Goal: Information Seeking & Learning: Learn about a topic

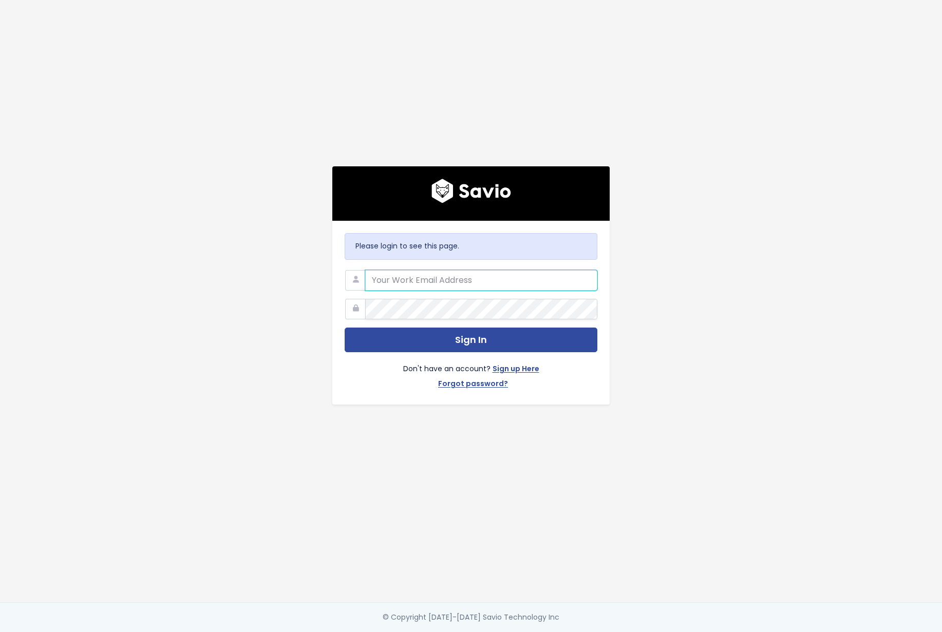
type input "gen@flinks.com"
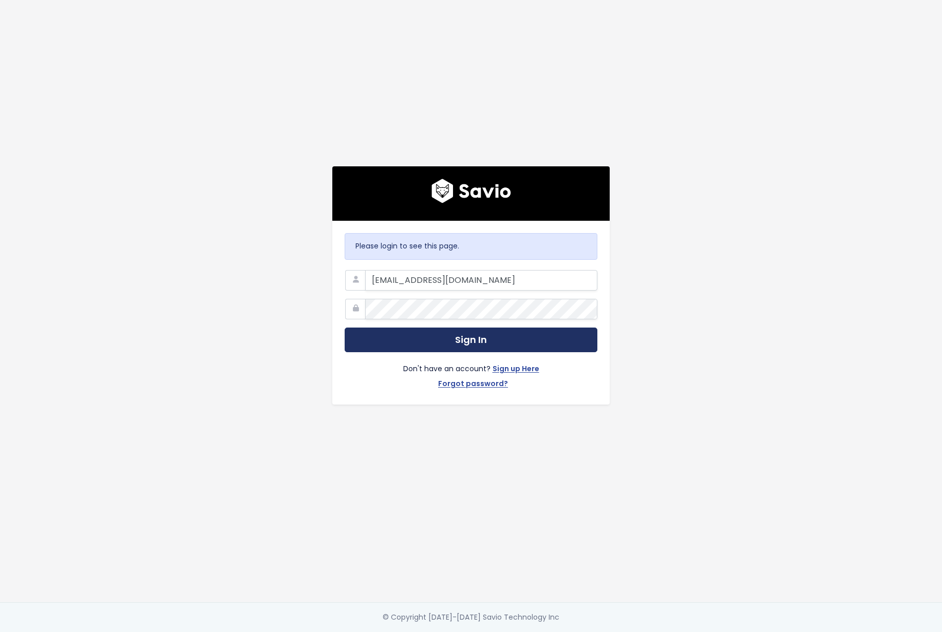
click at [454, 334] on button "Sign In" at bounding box center [471, 340] width 253 height 25
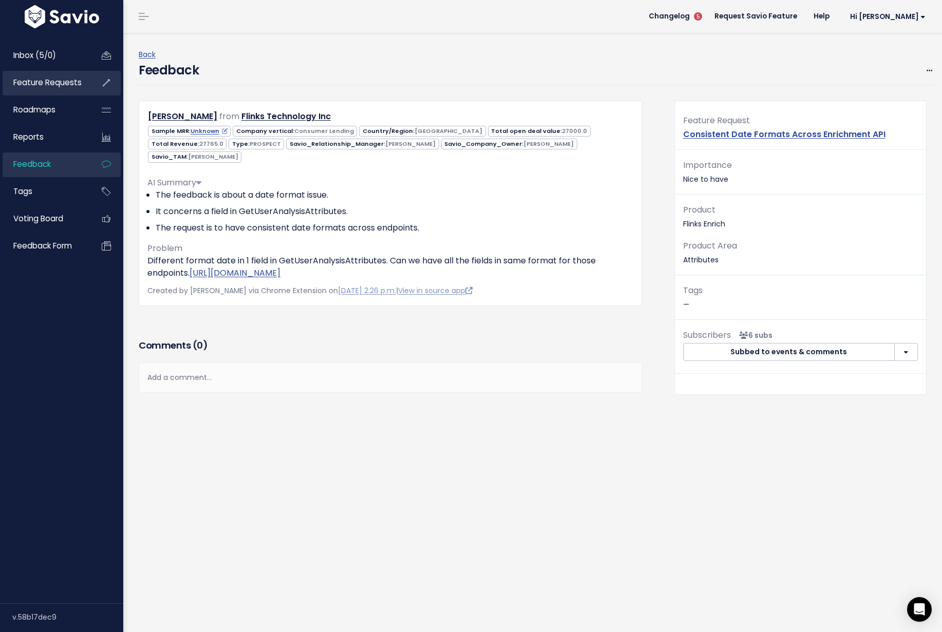
click at [67, 84] on span "Feature Requests" at bounding box center [47, 82] width 68 height 11
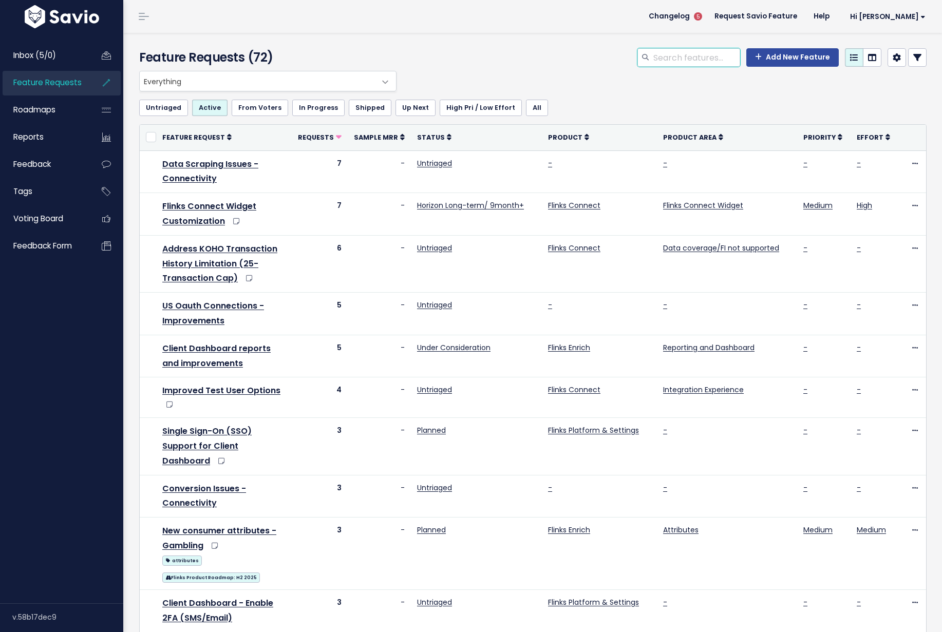
click at [701, 60] on input "search" at bounding box center [696, 57] width 88 height 18
type input "upload"
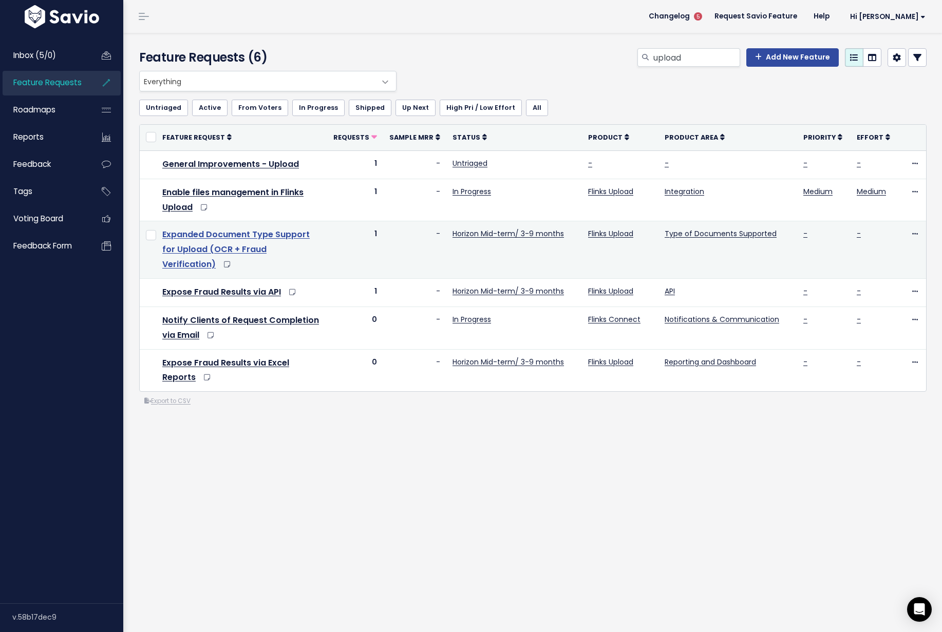
click at [269, 249] on link "Expanded Document Type Support for Upload (OCR + Fraud Verification)" at bounding box center [235, 250] width 147 height 42
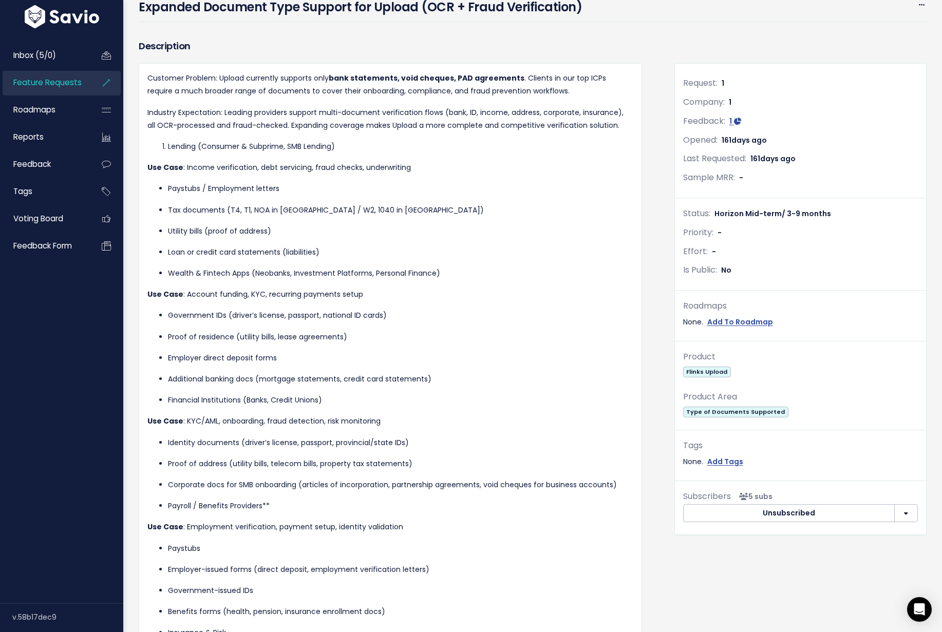
scroll to position [44, 0]
